Goal: Obtain resource: Download file/media

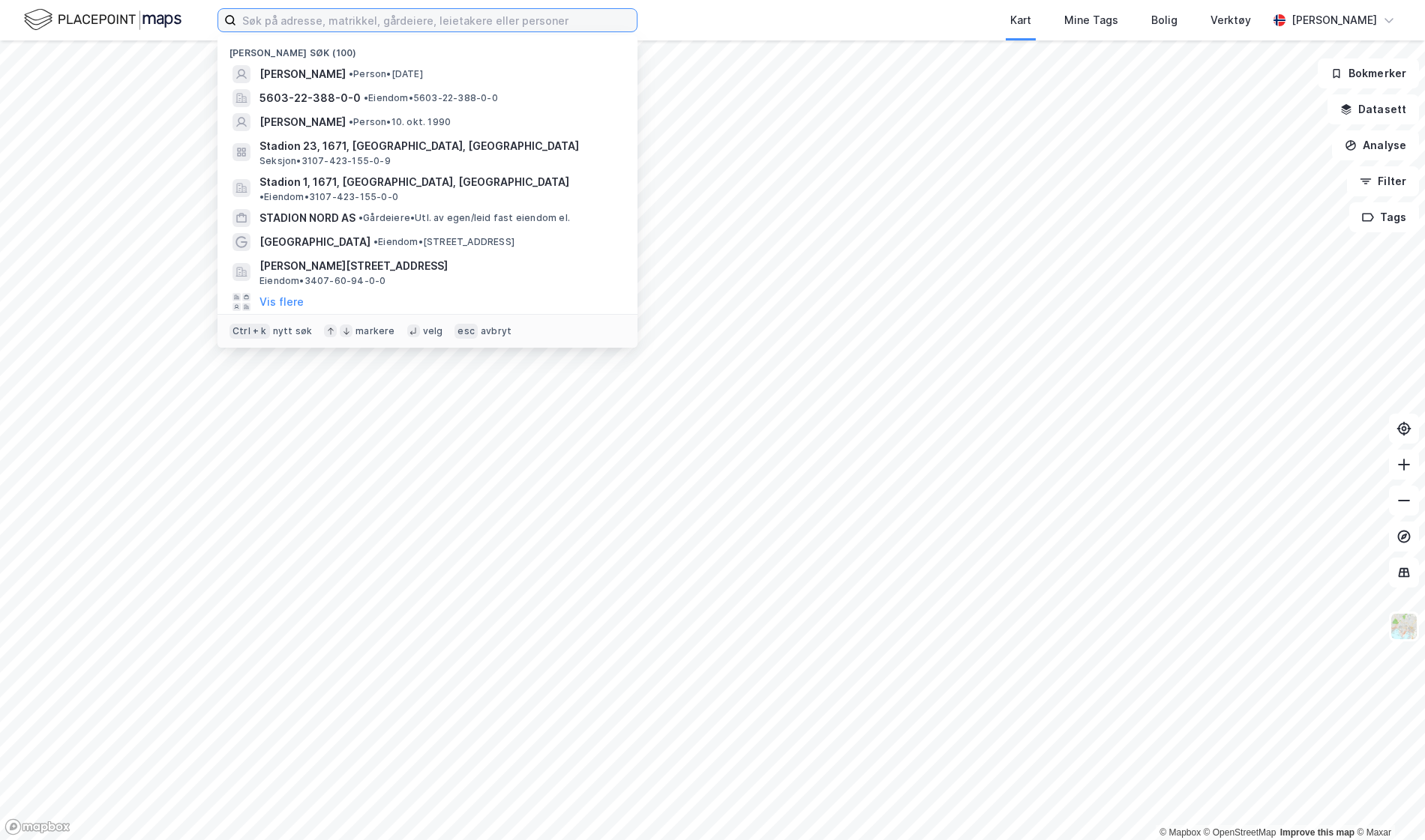
click at [417, 29] on input at bounding box center [436, 20] width 400 height 23
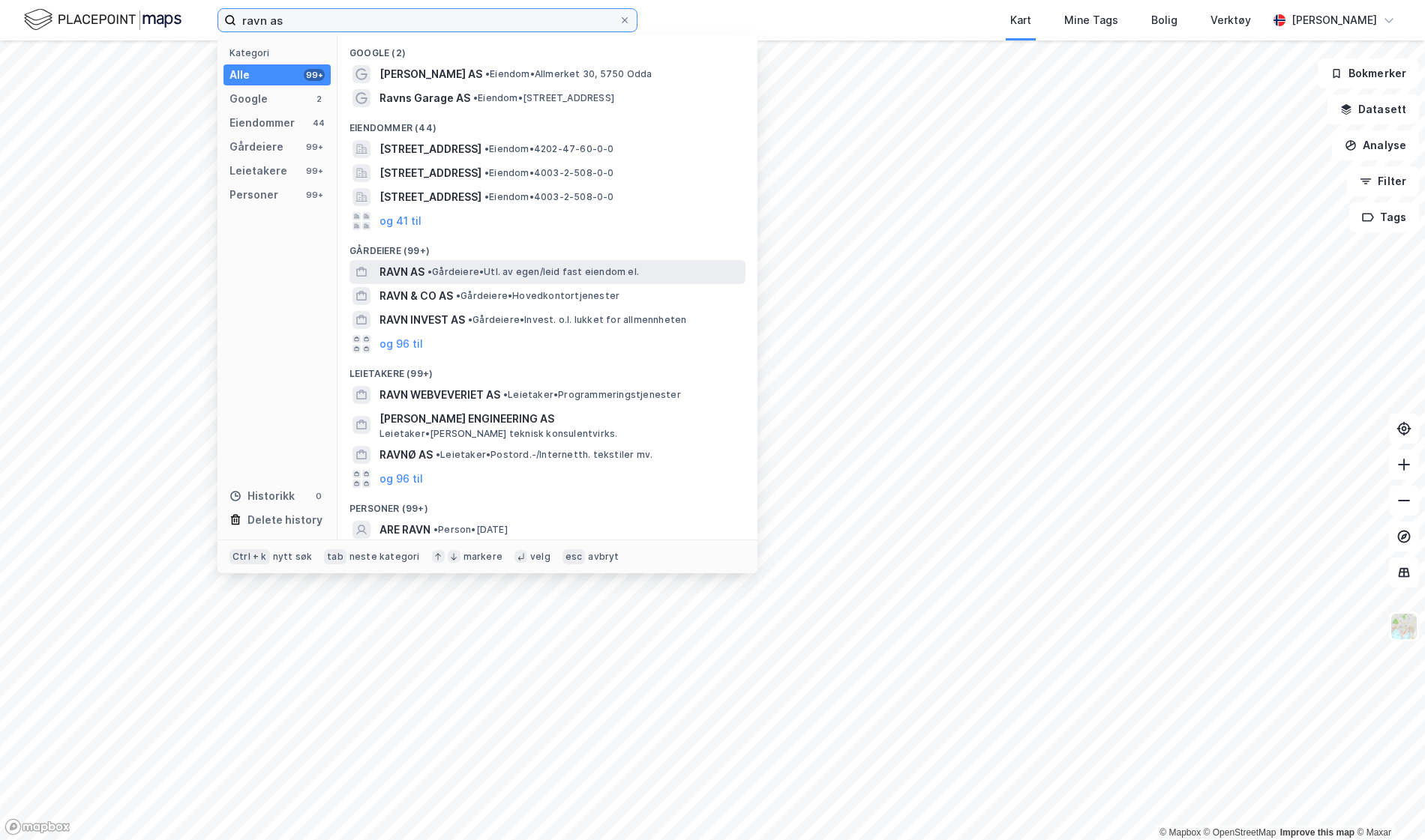
type input "ravn as"
click at [551, 274] on span "• Gårdeiere • Utl. av egen/leid fast eiendom el." at bounding box center [533, 272] width 211 height 12
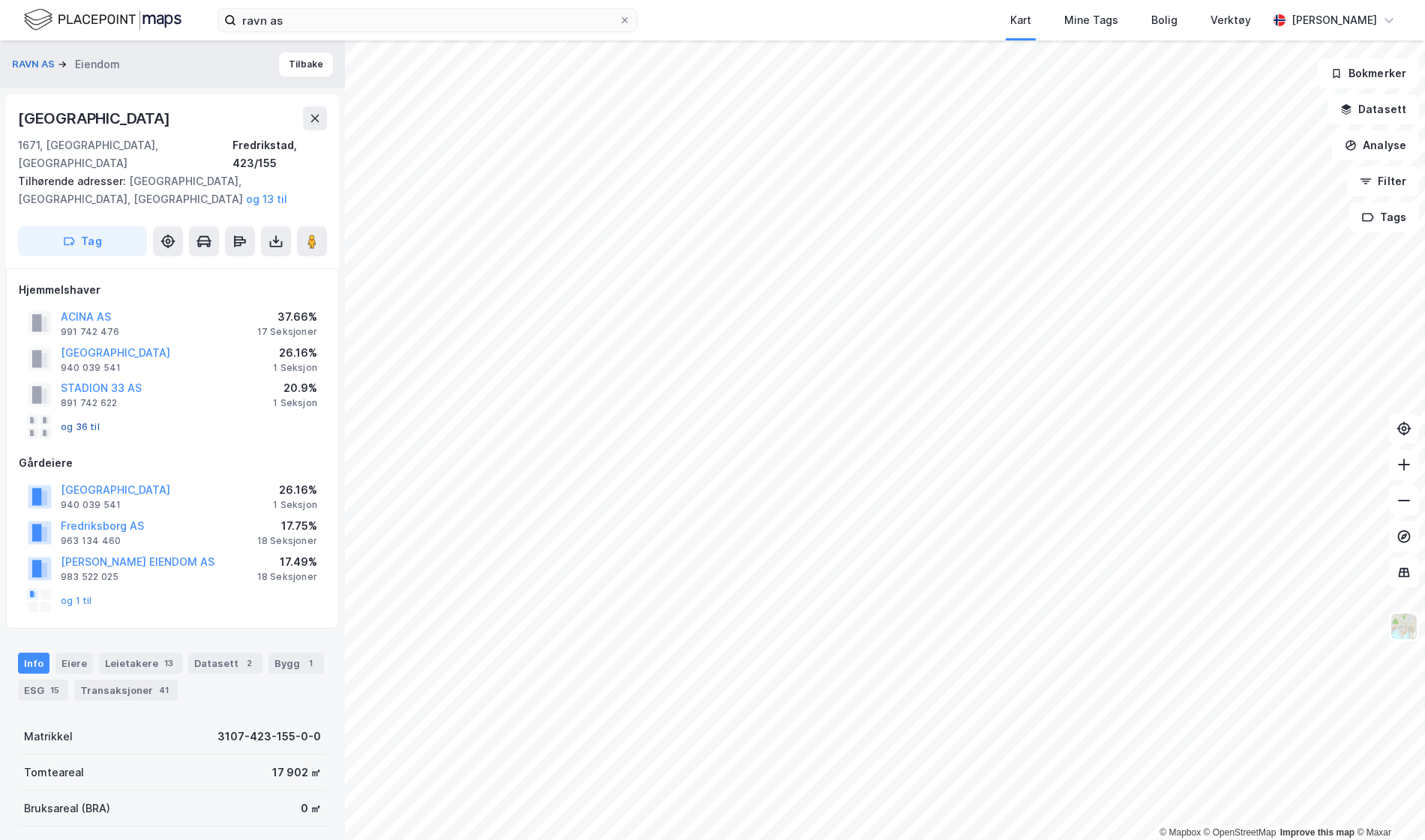
click at [0, 0] on button "og 36 til" at bounding box center [0, 0] width 0 height 0
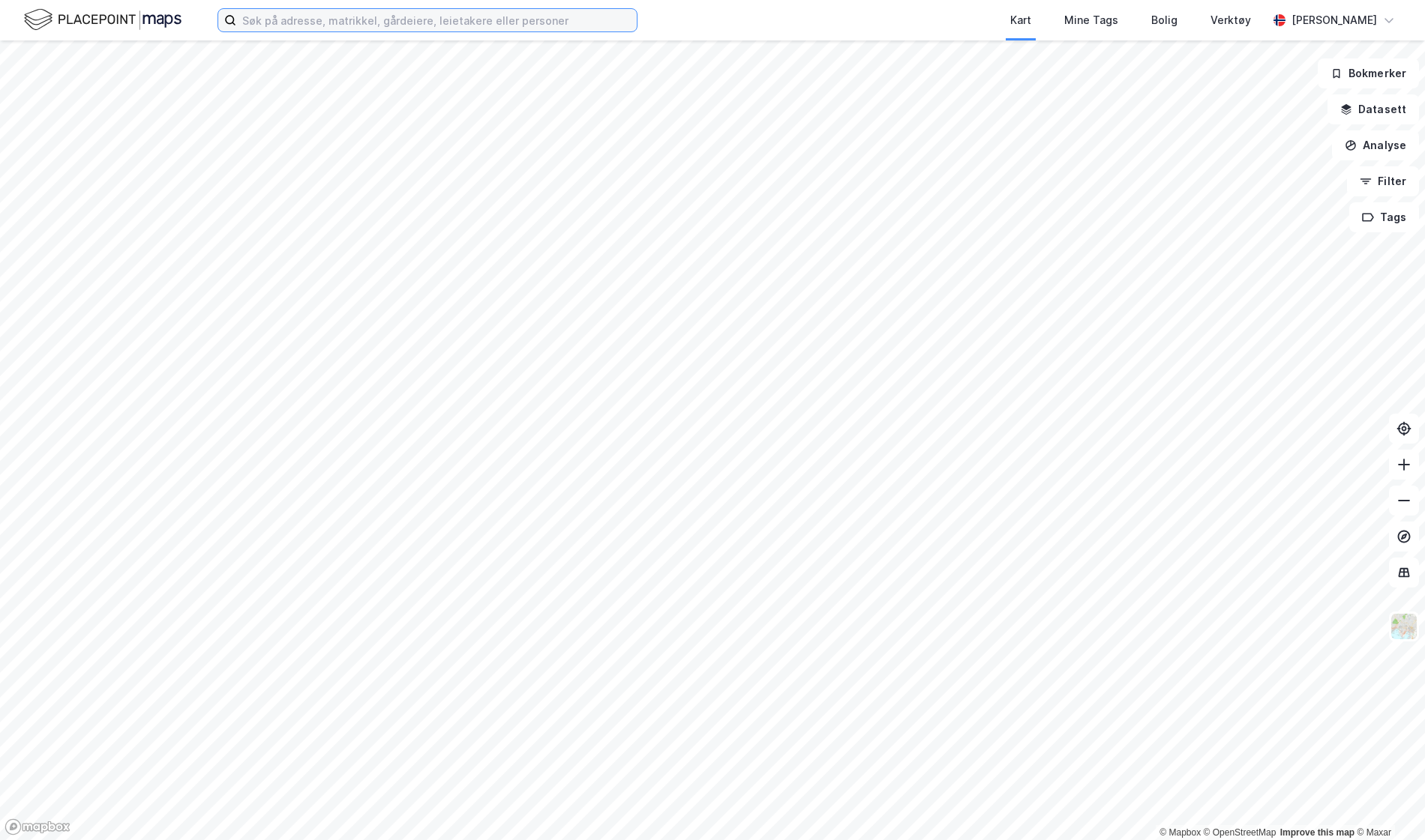
click at [272, 24] on input at bounding box center [436, 20] width 400 height 23
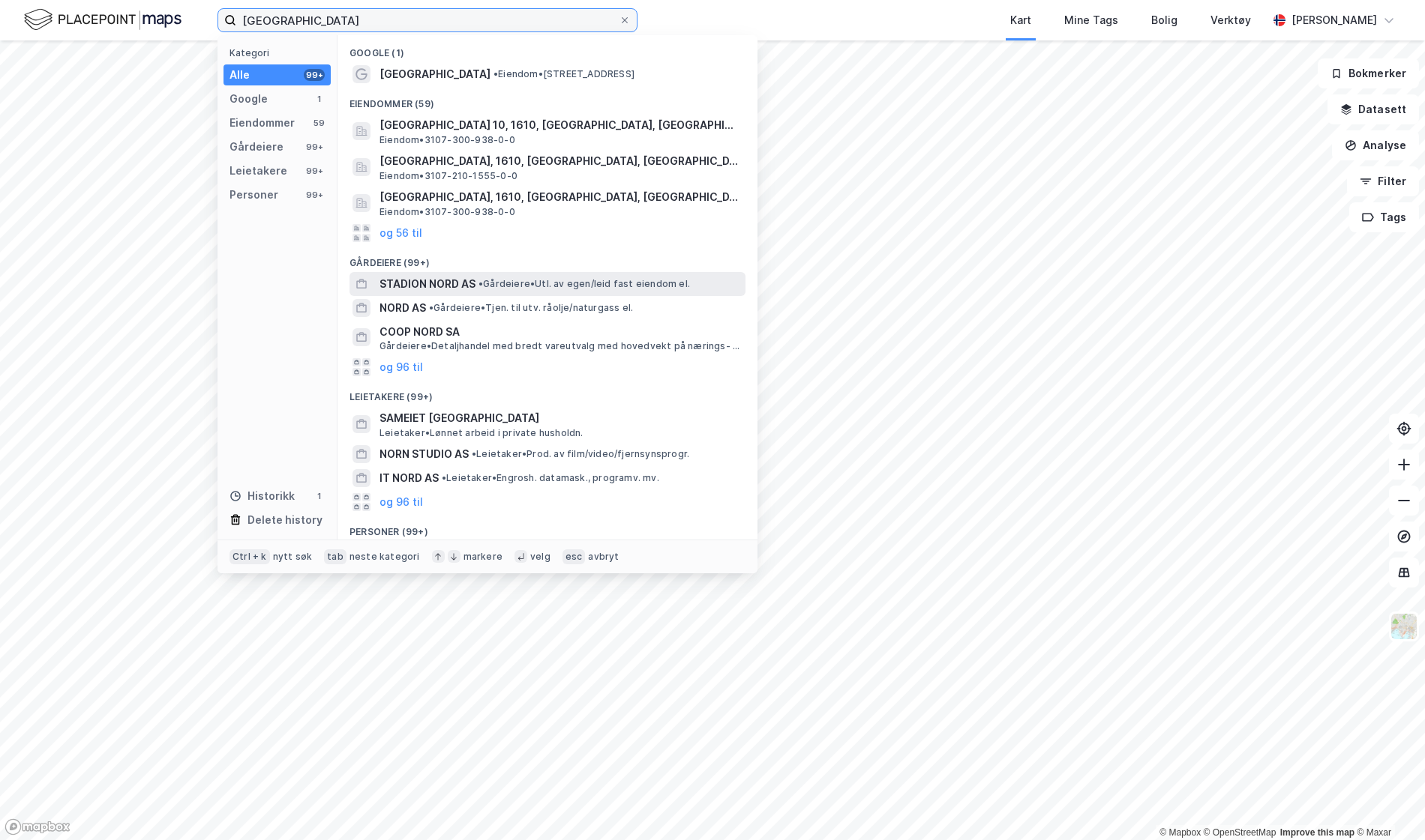
type input "[GEOGRAPHIC_DATA]"
click at [471, 287] on span "STADION NORD AS" at bounding box center [427, 284] width 96 height 18
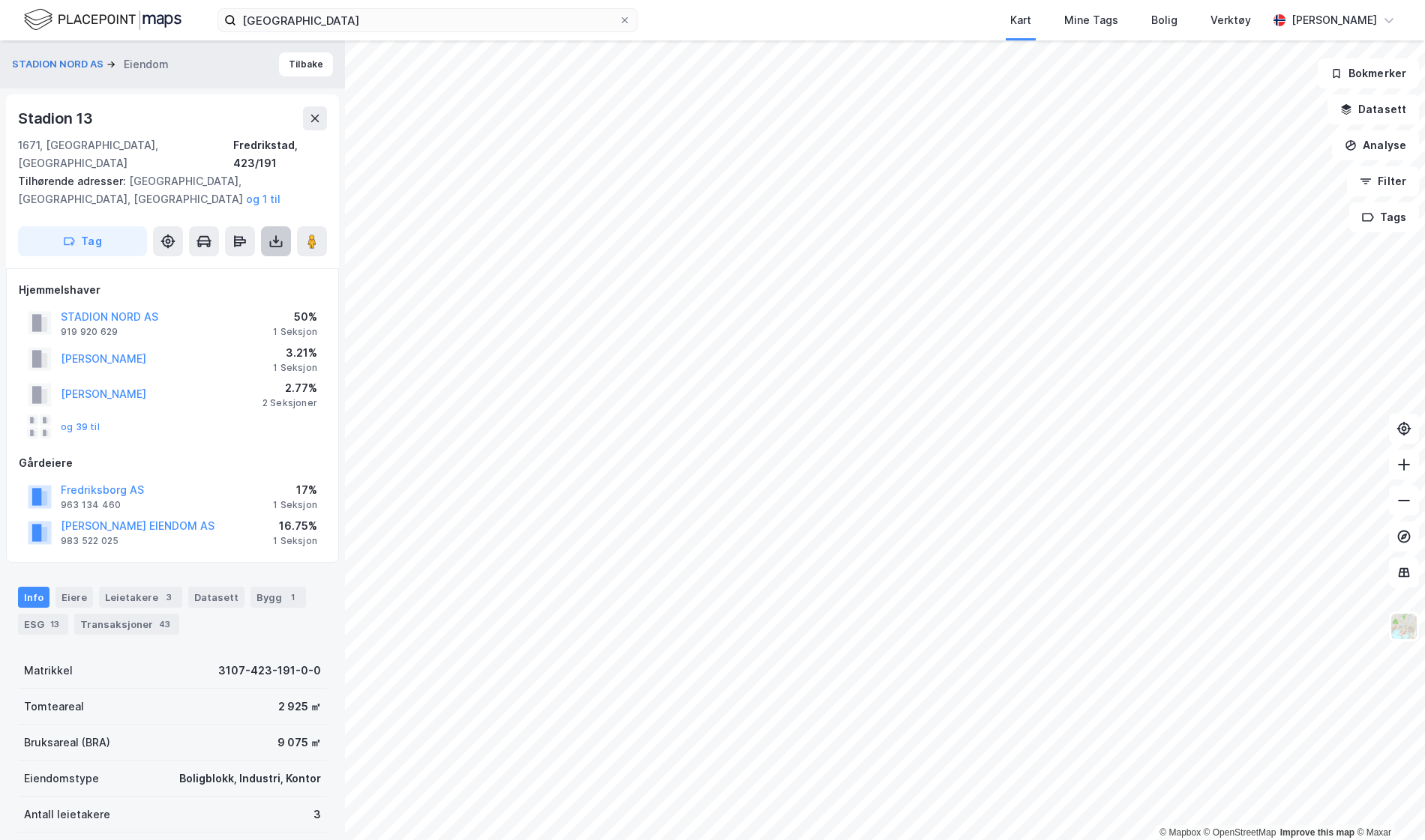
click at [272, 234] on icon at bounding box center [276, 241] width 15 height 15
click at [255, 260] on div "Last ned grunnbok" at bounding box center [211, 272] width 159 height 24
click at [0, 0] on button "STADION NORD AS" at bounding box center [0, 0] width 0 height 0
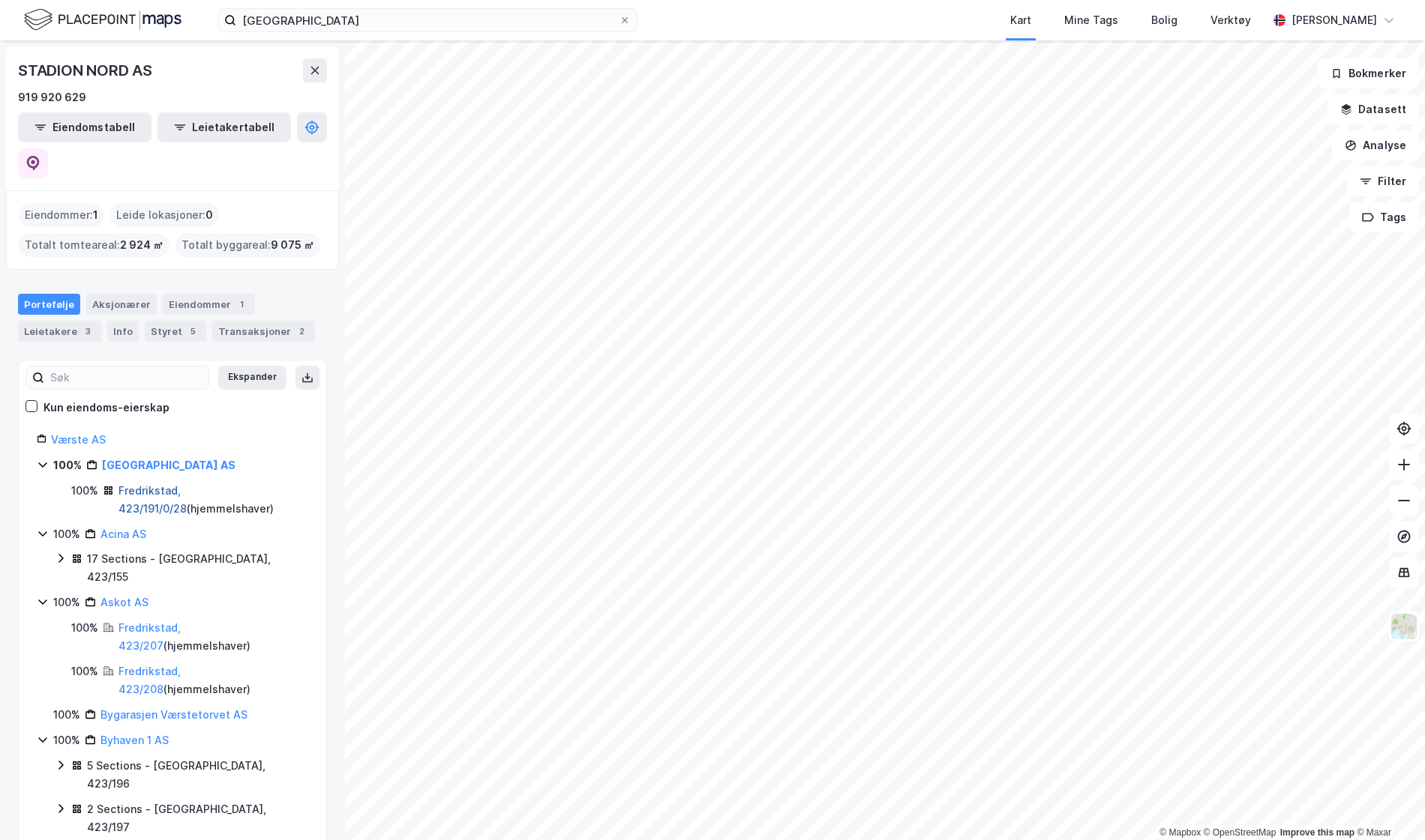
click at [187, 485] on link "Fredrikstad, 423/191/0/28" at bounding box center [152, 500] width 69 height 31
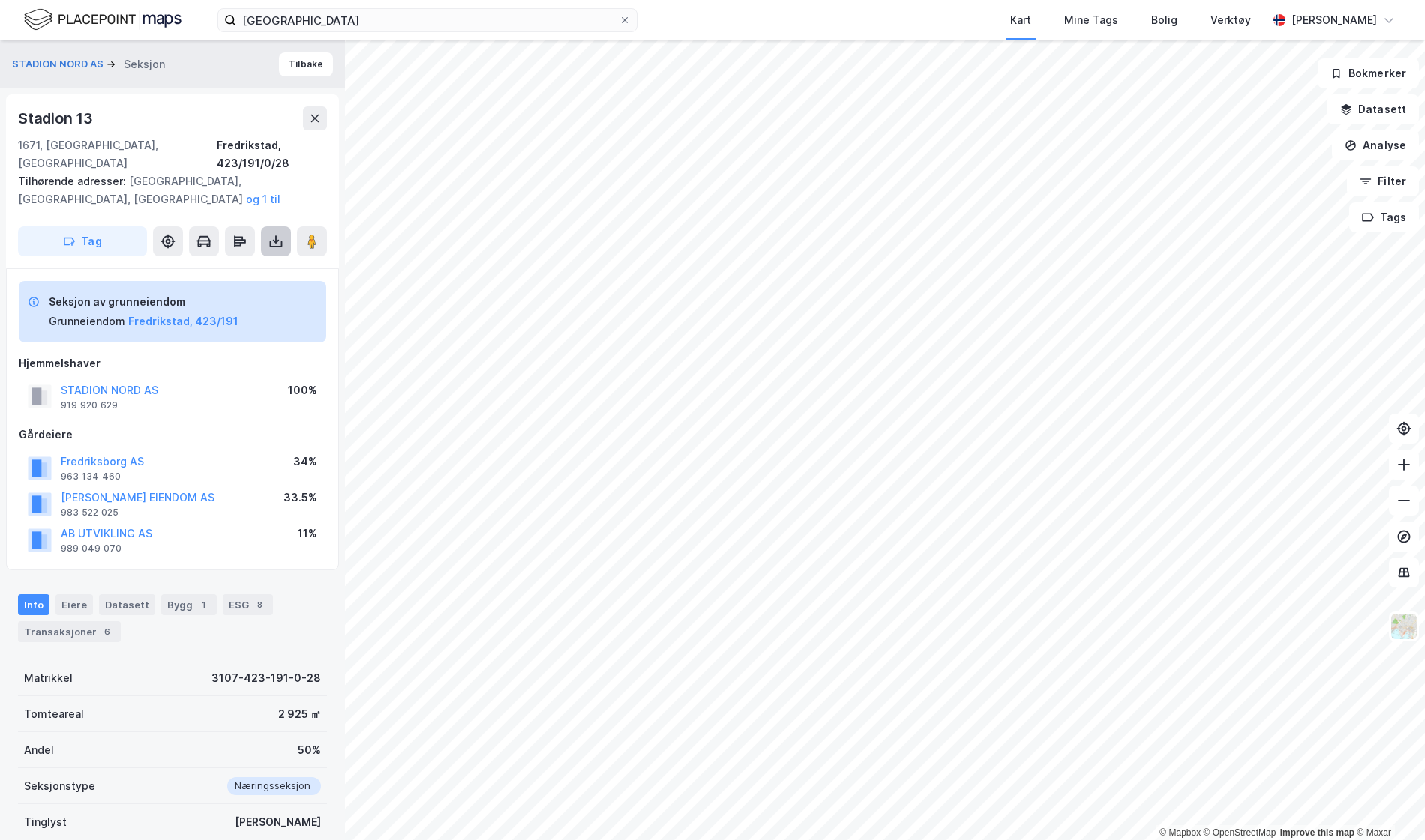
click at [287, 226] on button at bounding box center [276, 241] width 30 height 30
click at [257, 260] on div "Last ned grunnbok" at bounding box center [211, 272] width 159 height 24
